Goal: Task Accomplishment & Management: Manage account settings

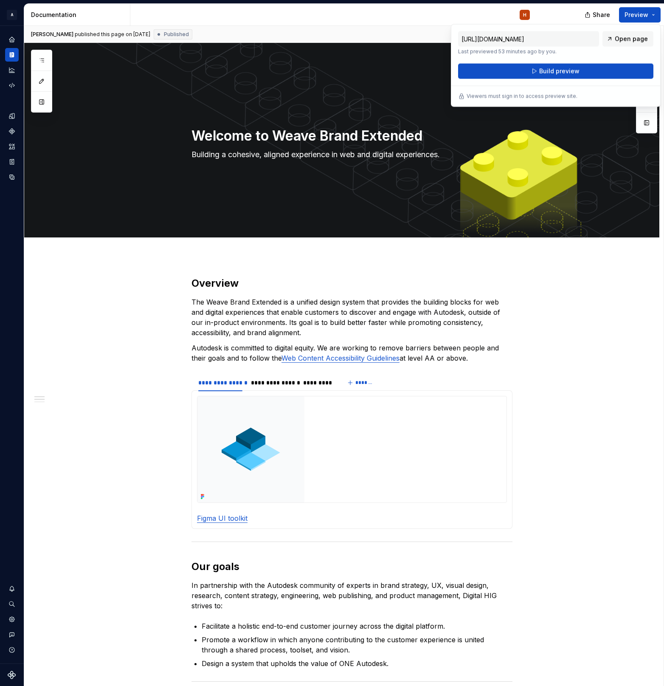
click at [561, 20] on div "Share Preview" at bounding box center [600, 15] width 127 height 22
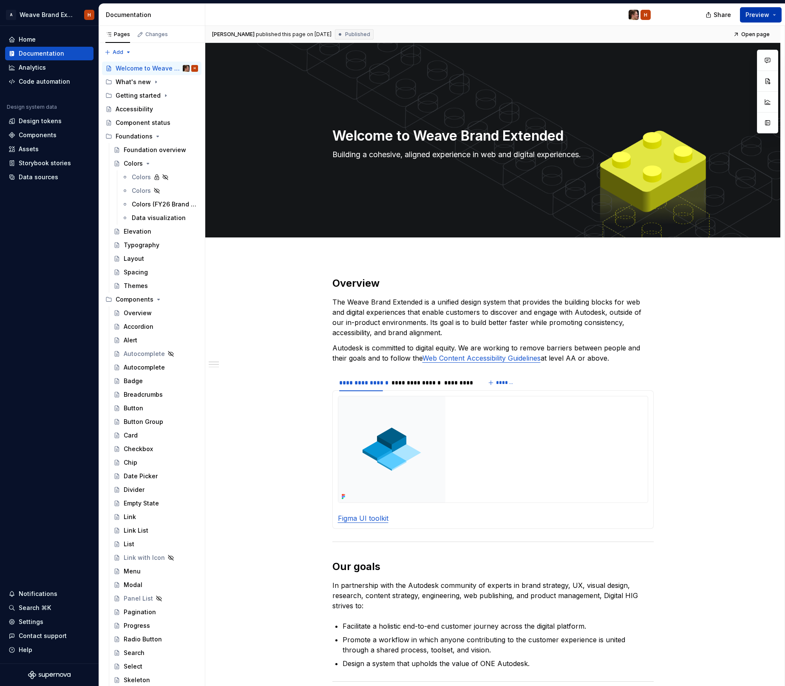
click at [762, 12] on span "Preview" at bounding box center [757, 15] width 24 height 8
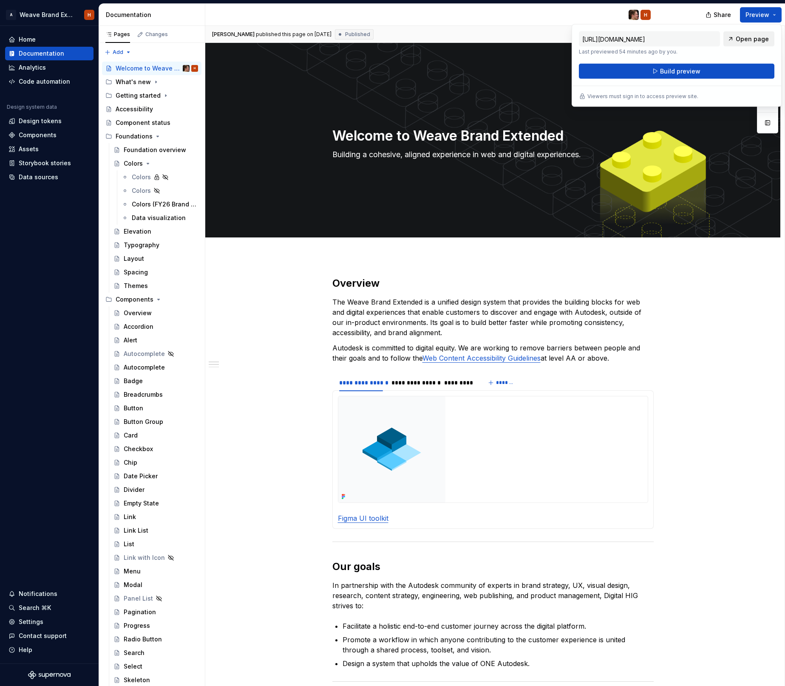
click at [751, 41] on span "Open page" at bounding box center [751, 39] width 33 height 8
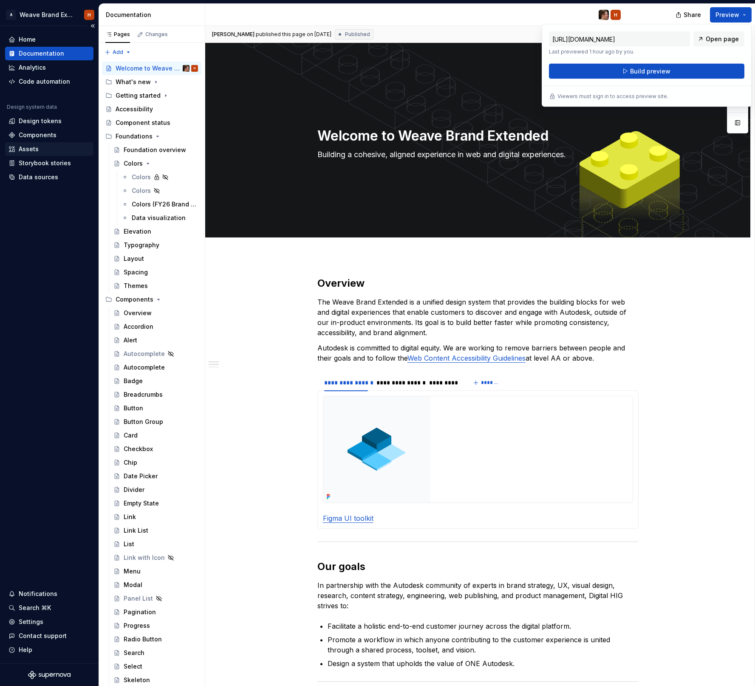
type textarea "*"
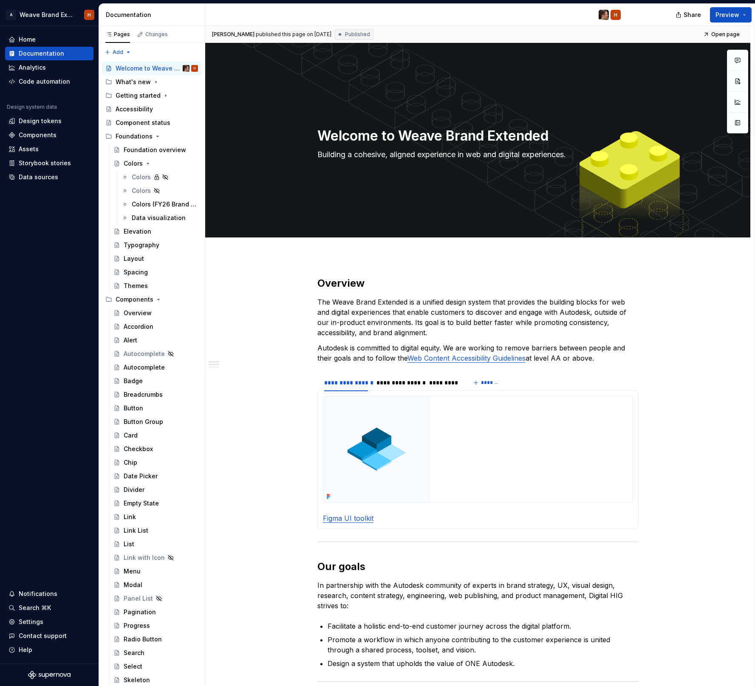
click at [190, 18] on div "Documentation" at bounding box center [154, 15] width 96 height 8
click at [209, 18] on div "H" at bounding box center [416, 15] width 422 height 22
click at [203, 18] on div "Documentation" at bounding box center [152, 15] width 106 height 22
click at [195, 34] on button "button" at bounding box center [195, 34] width 12 height 12
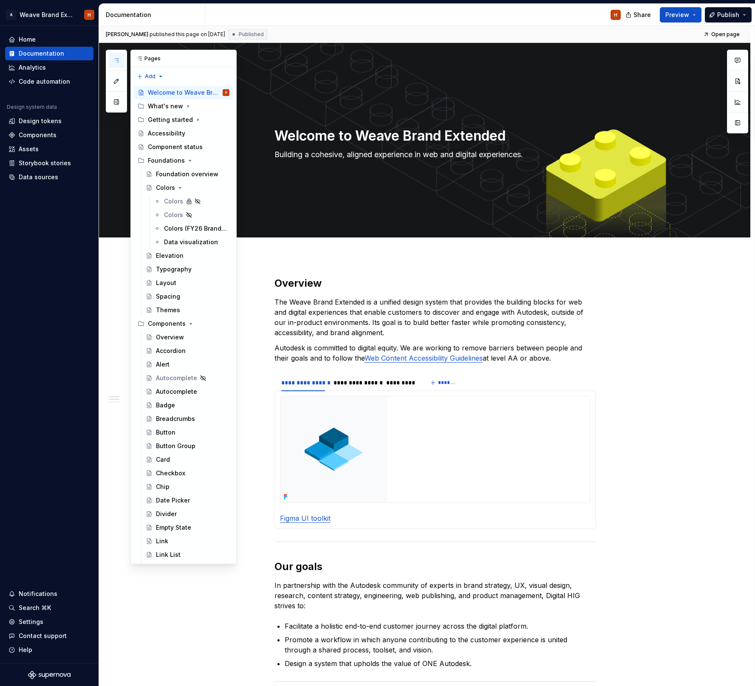
click at [116, 62] on icon "button" at bounding box center [116, 60] width 7 height 7
click at [115, 53] on button "button" at bounding box center [116, 60] width 15 height 15
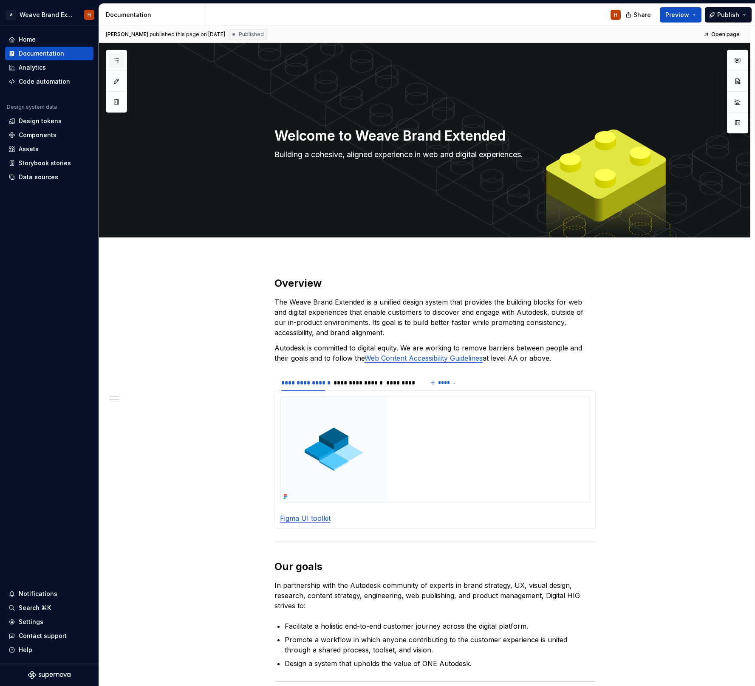
click at [115, 58] on icon "button" at bounding box center [116, 60] width 7 height 7
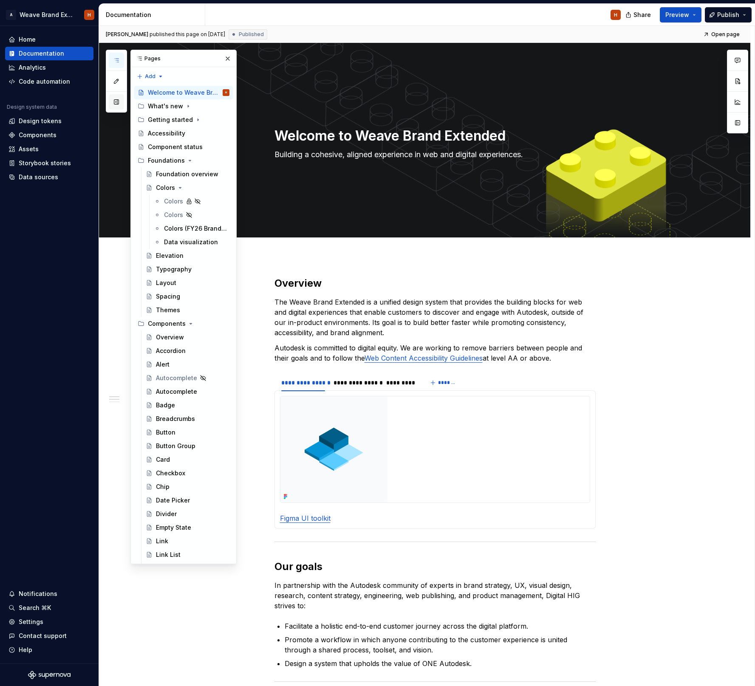
click at [109, 101] on button "button" at bounding box center [116, 101] width 15 height 15
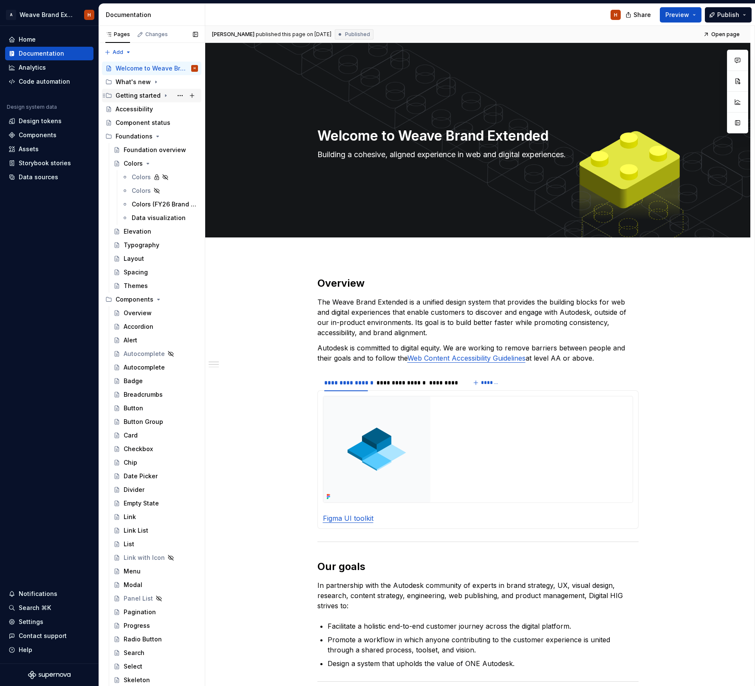
type textarea "*"
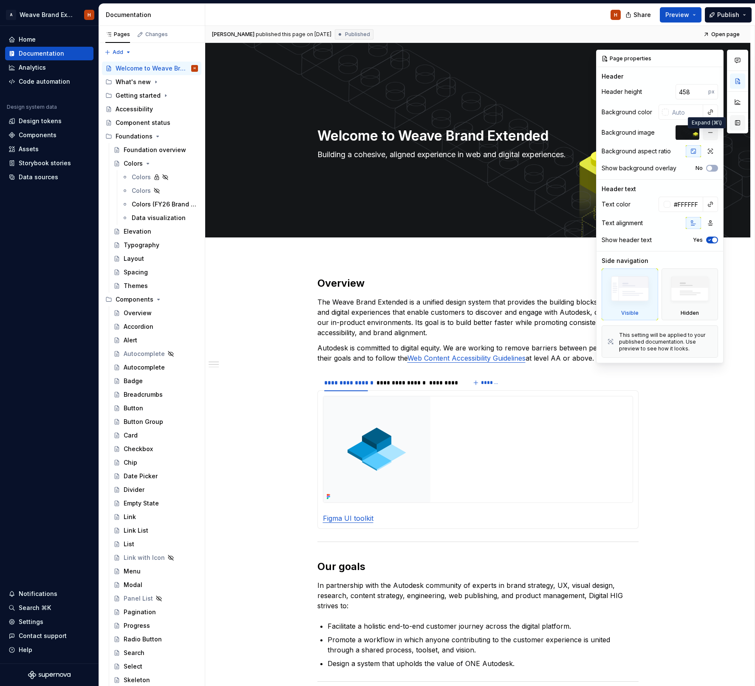
click at [740, 123] on button "button" at bounding box center [737, 122] width 15 height 15
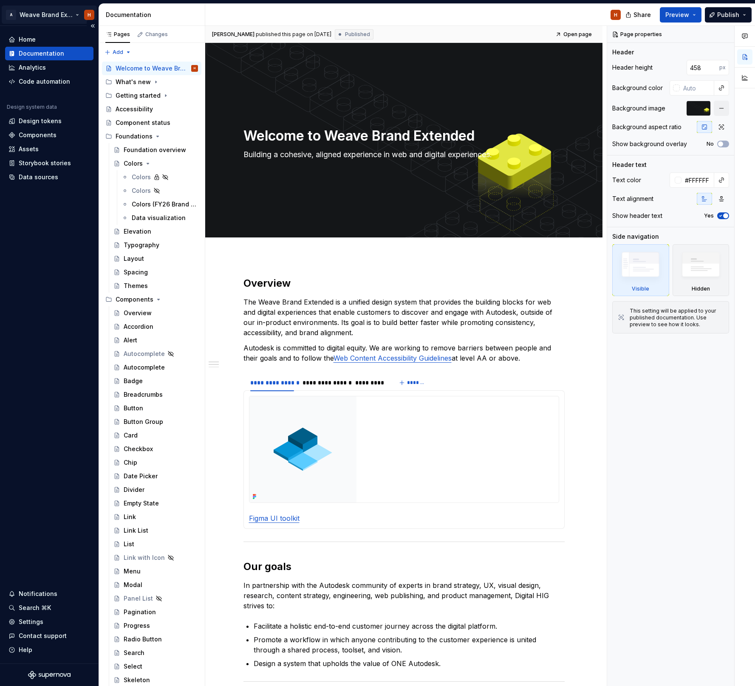
click at [37, 17] on html "A Weave Brand Extended H Home Documentation Analytics Code automation Design sy…" at bounding box center [377, 343] width 755 height 686
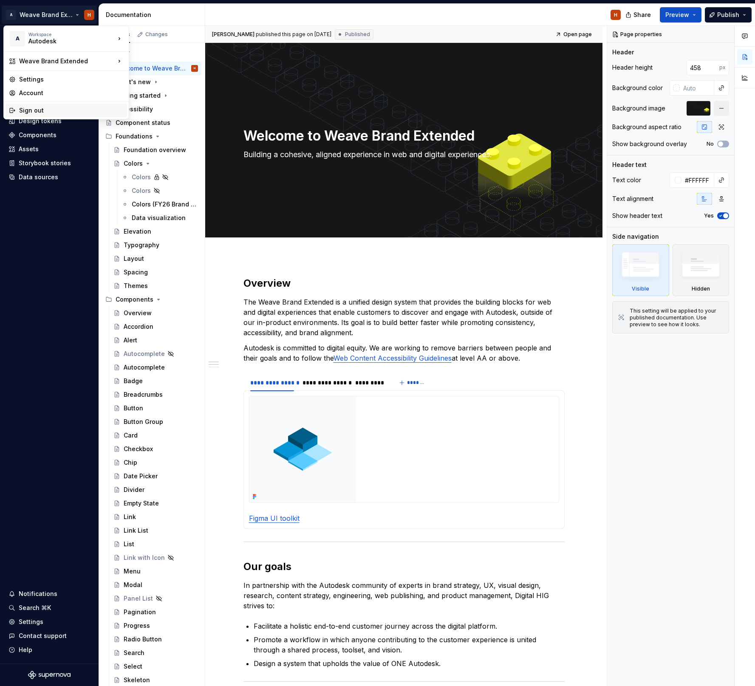
click at [38, 105] on div "Sign out" at bounding box center [66, 111] width 121 height 14
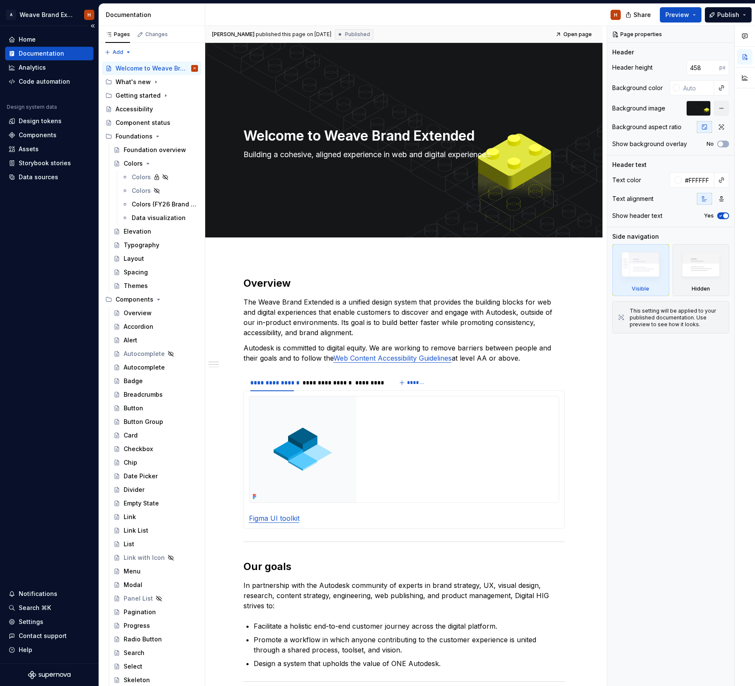
type textarea "*"
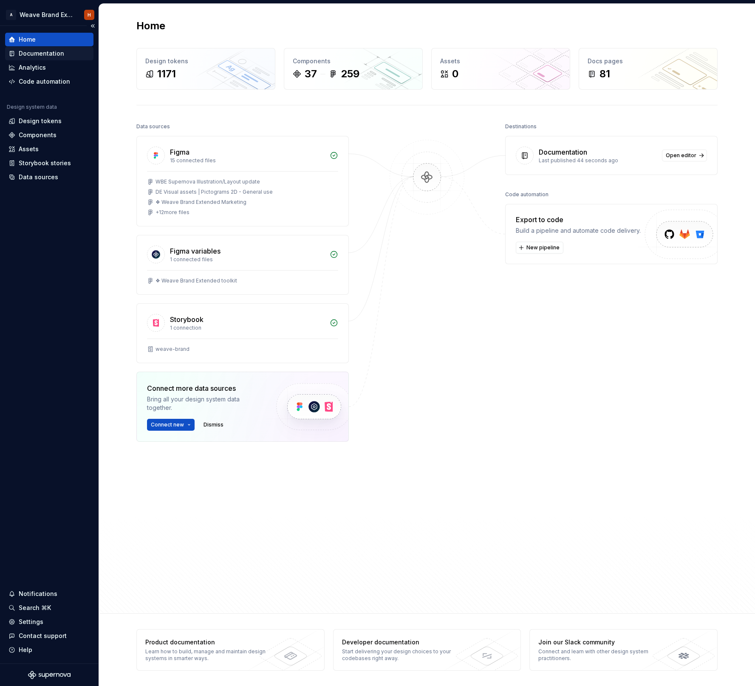
click at [68, 54] on div "Documentation" at bounding box center [49, 53] width 82 height 8
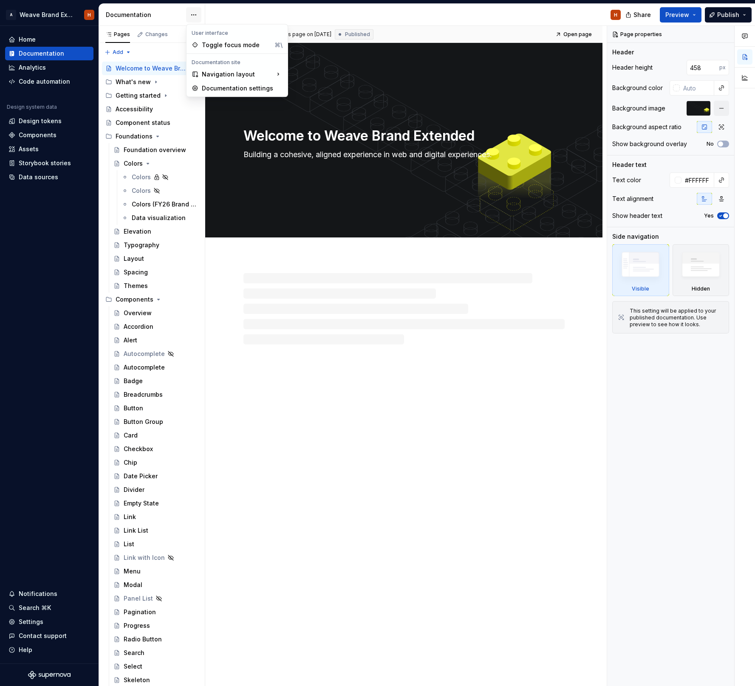
click at [197, 19] on html "A Weave Brand Extended H Home Documentation Analytics Code automation Design sy…" at bounding box center [377, 343] width 755 height 686
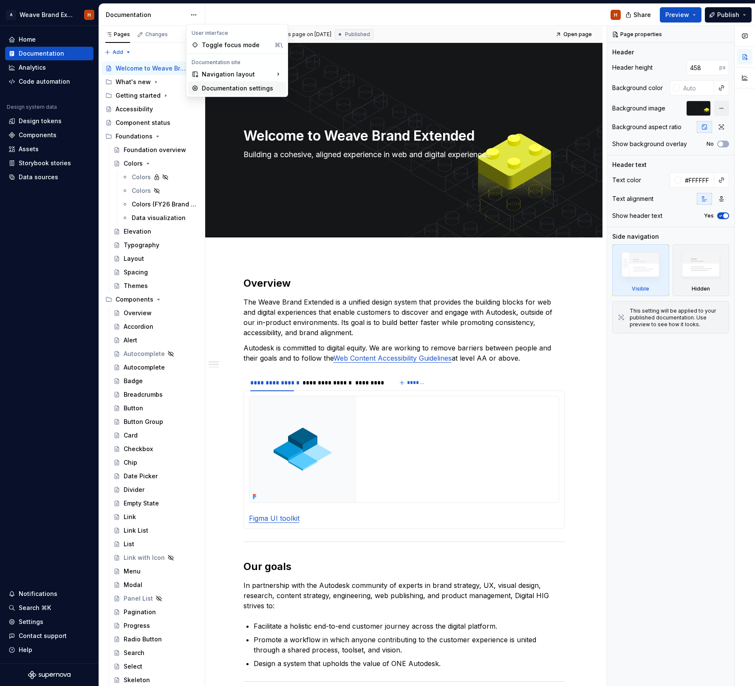
click at [234, 83] on div "Documentation settings" at bounding box center [237, 89] width 98 height 14
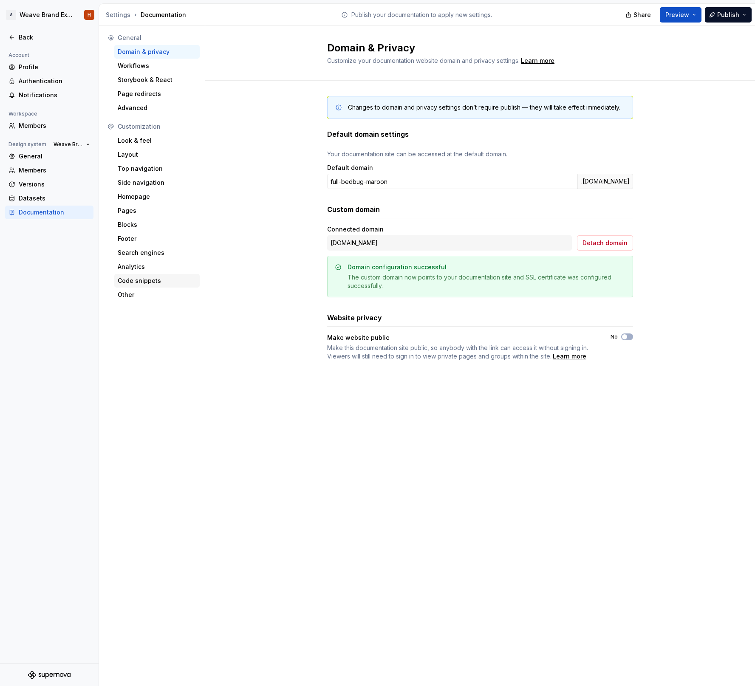
click at [141, 279] on div "Code snippets" at bounding box center [157, 281] width 79 height 8
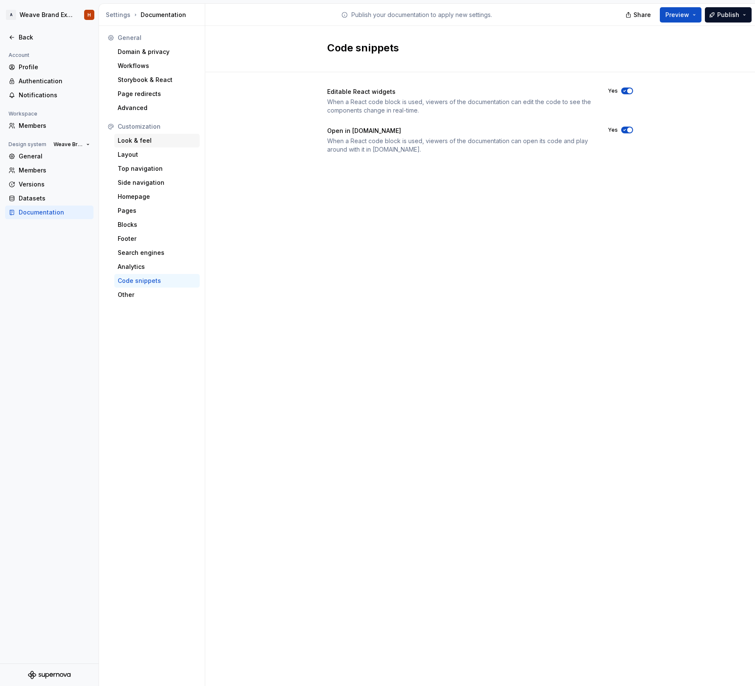
click at [152, 140] on div "Look & feel" at bounding box center [157, 140] width 79 height 8
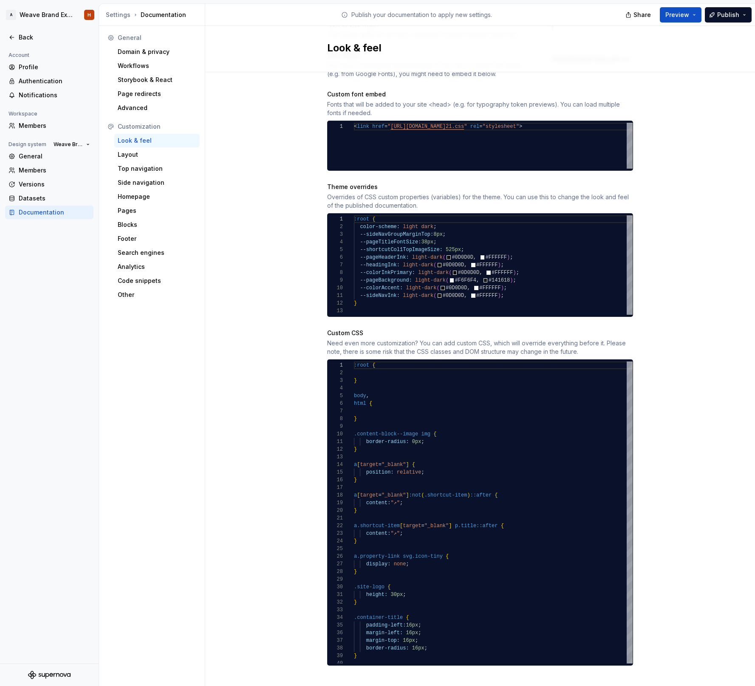
scroll to position [340, 0]
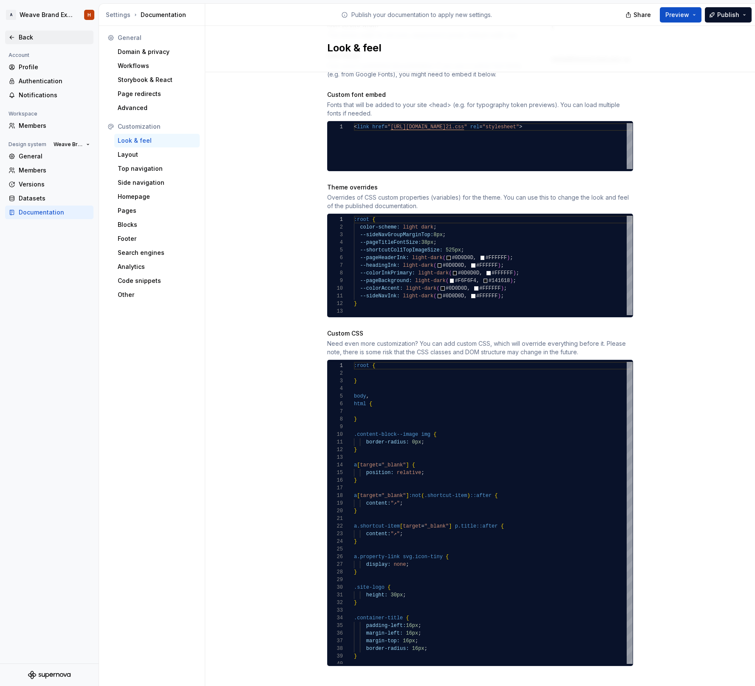
click at [31, 38] on div "Back" at bounding box center [54, 37] width 71 height 8
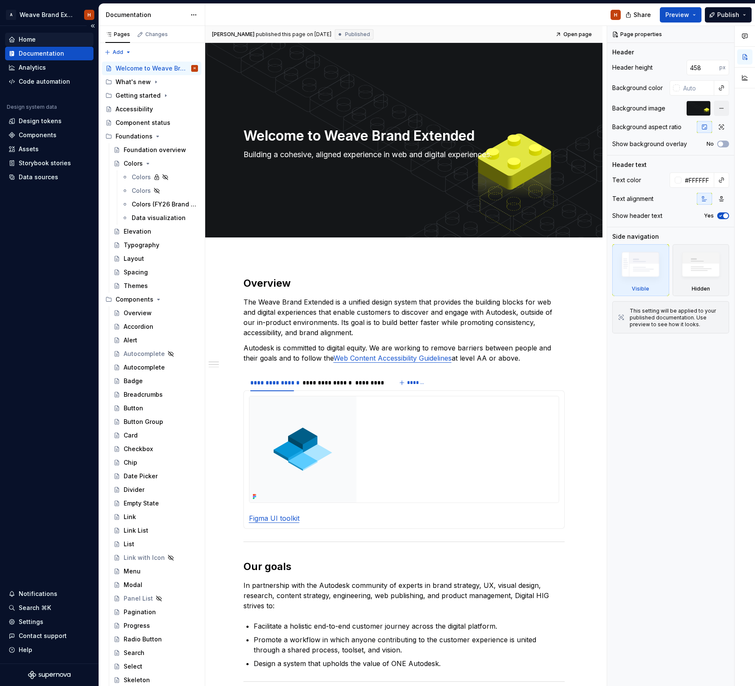
type textarea "*"
click at [27, 36] on div "Home" at bounding box center [27, 39] width 17 height 8
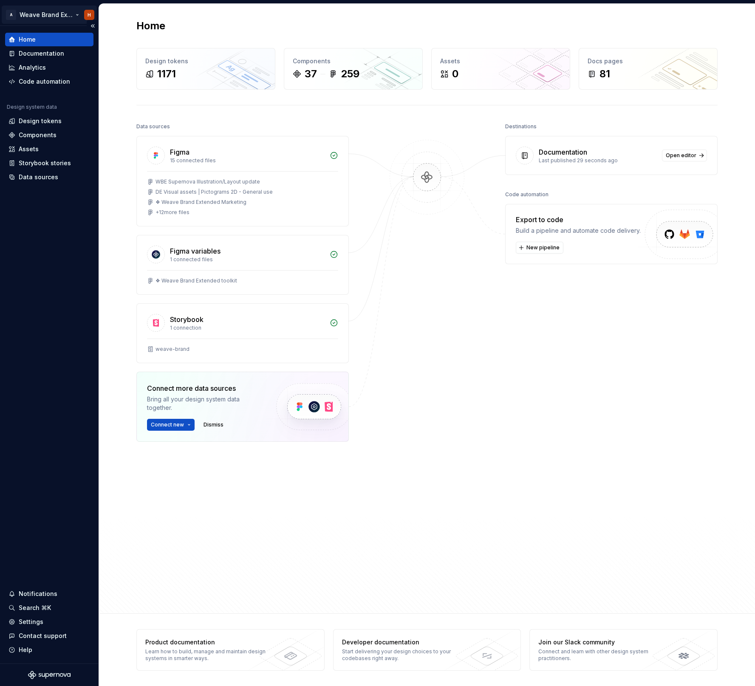
click at [29, 12] on html "A Weave Brand Extended H Home Documentation Analytics Code automation Design sy…" at bounding box center [377, 343] width 755 height 686
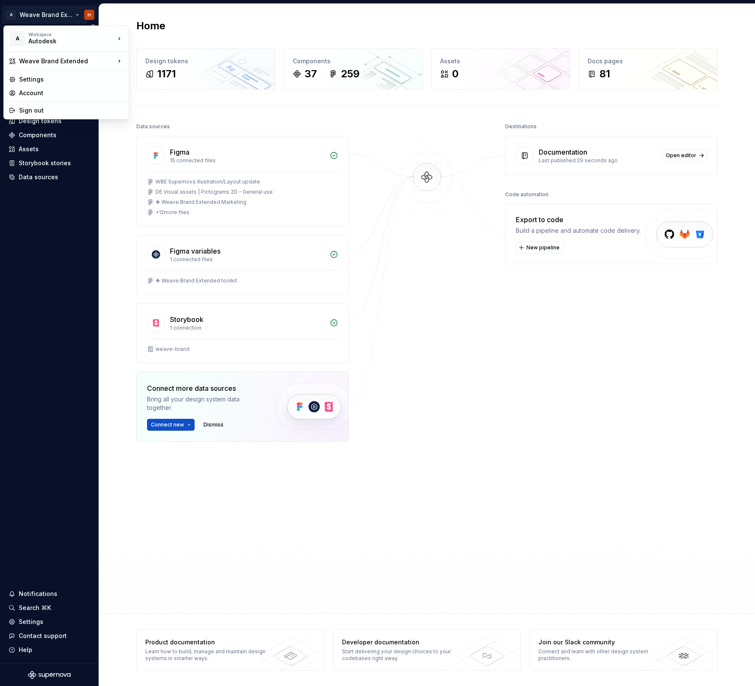
click at [29, 12] on html "A Weave Brand Extended H Home Documentation Analytics Code automation Design sy…" at bounding box center [377, 343] width 755 height 686
